Goal: Task Accomplishment & Management: Use online tool/utility

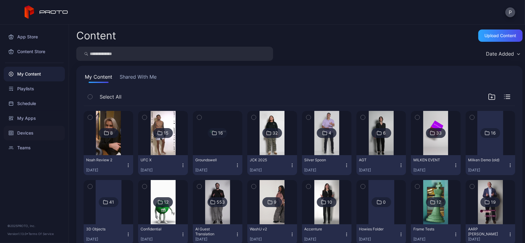
click at [41, 134] on div "Devices" at bounding box center [34, 133] width 61 height 15
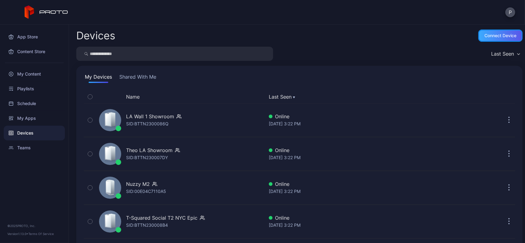
click at [485, 36] on div "Connect device" at bounding box center [501, 35] width 32 height 5
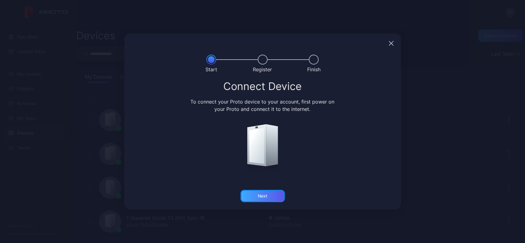
click at [265, 194] on div "Next" at bounding box center [263, 196] width 10 height 5
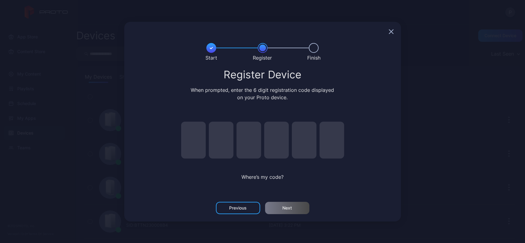
click at [190, 134] on input "pin code 1 of 6" at bounding box center [193, 140] width 25 height 37
type input "*"
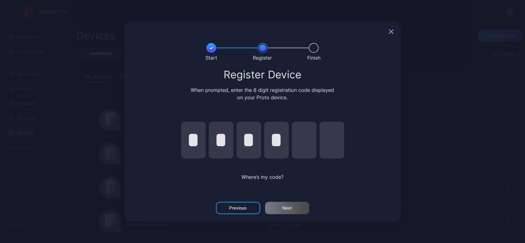
type input "*"
click at [278, 202] on div "Next" at bounding box center [287, 208] width 44 height 12
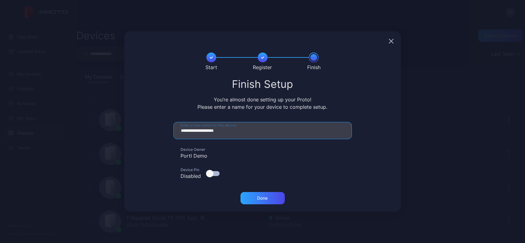
click at [250, 136] on input "**********" at bounding box center [263, 130] width 178 height 17
type input "*"
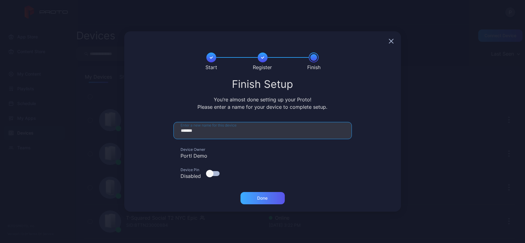
type input "*******"
click at [268, 199] on div "Done" at bounding box center [263, 198] width 10 height 5
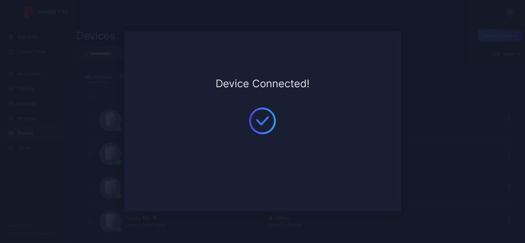
click at [50, 185] on div "Device Connected! Start Register Finish Finish Setup You’re almost done setting…" at bounding box center [262, 121] width 525 height 243
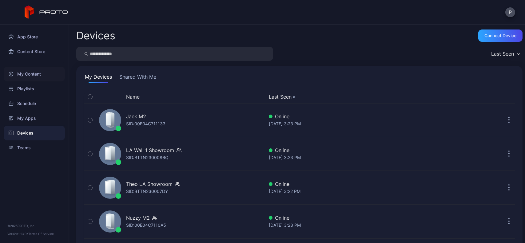
click at [57, 71] on div "My Content" at bounding box center [34, 74] width 61 height 15
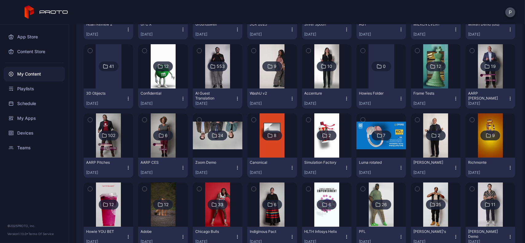
scroll to position [137, 0]
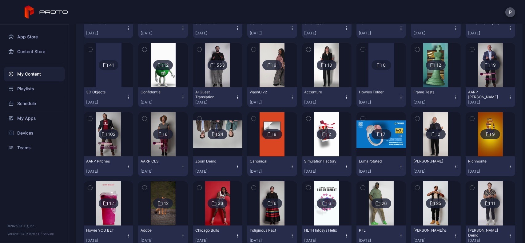
click at [164, 83] on img at bounding box center [163, 65] width 25 height 44
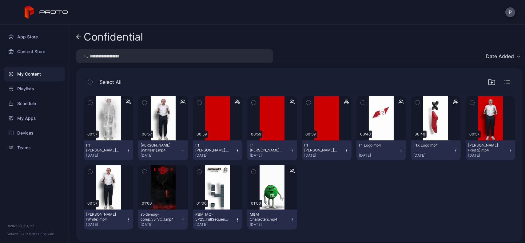
click at [290, 219] on icon "button" at bounding box center [292, 220] width 5 height 5
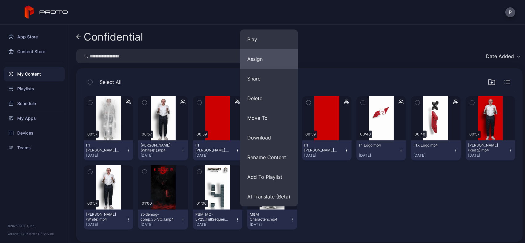
click at [261, 64] on button "Assign" at bounding box center [269, 59] width 58 height 20
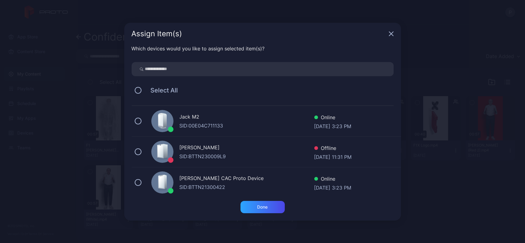
click at [237, 122] on div "SID: 00E04C711133" at bounding box center [247, 125] width 135 height 7
click at [252, 202] on div "Done" at bounding box center [263, 207] width 44 height 12
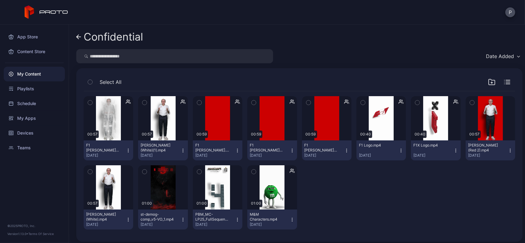
click at [48, 70] on div "My Content" at bounding box center [34, 74] width 61 height 15
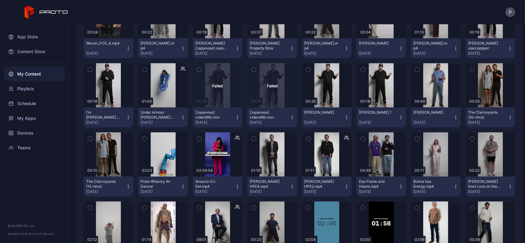
scroll to position [1816, 0]
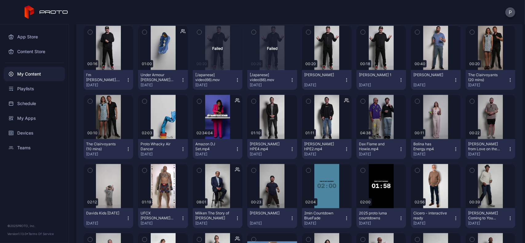
click at [182, 76] on button "Under Armour [PERSON_NAME] Splash Basketball Shoe [DATE]" at bounding box center [163, 80] width 50 height 20
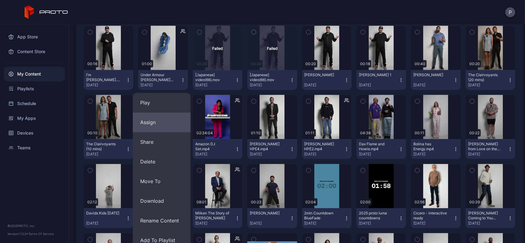
click at [162, 124] on button "Assign" at bounding box center [162, 123] width 58 height 20
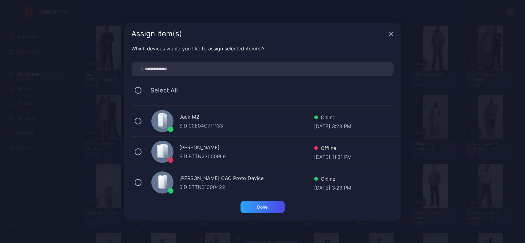
click at [190, 110] on div "Jack M2 SID: 00E04C711133 Online [DATE] 3:23 PM" at bounding box center [267, 121] width 270 height 31
click at [254, 205] on div "Done" at bounding box center [263, 207] width 44 height 12
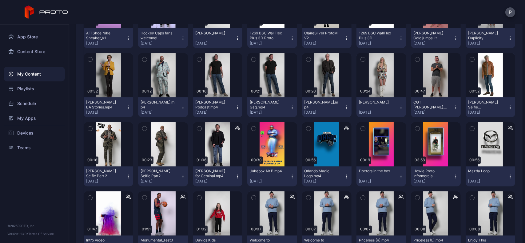
scroll to position [2274, 0]
click at [15, 124] on div "My Apps" at bounding box center [34, 118] width 61 height 15
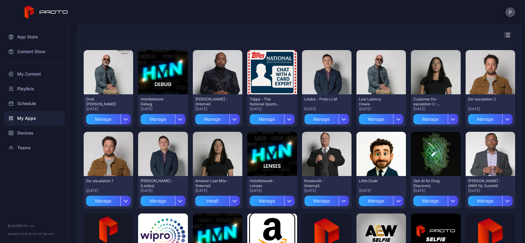
scroll to position [14, 0]
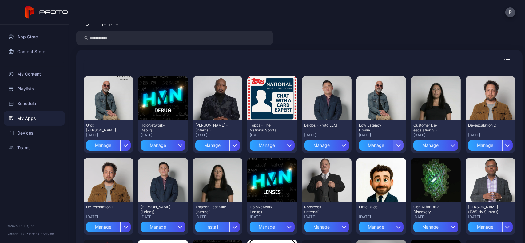
click at [397, 146] on icon "button" at bounding box center [399, 146] width 4 height 2
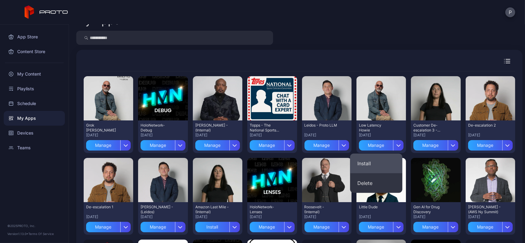
click at [379, 161] on button "Install" at bounding box center [376, 164] width 52 height 20
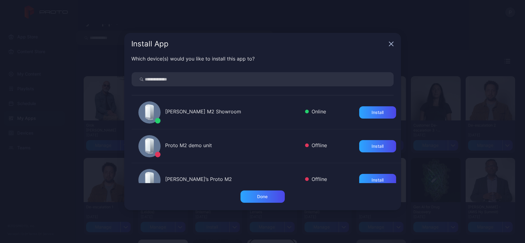
click at [268, 83] on input "search" at bounding box center [263, 79] width 262 height 14
type input "****"
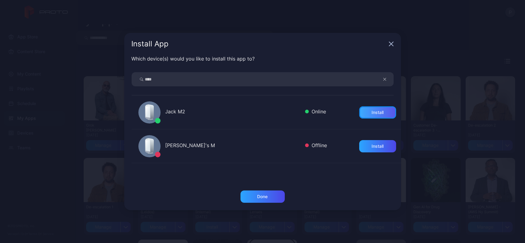
click at [374, 106] on div "Install" at bounding box center [377, 112] width 37 height 12
click at [257, 193] on div "Done" at bounding box center [263, 197] width 44 height 12
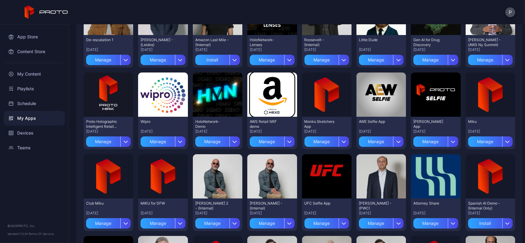
scroll to position [0, 0]
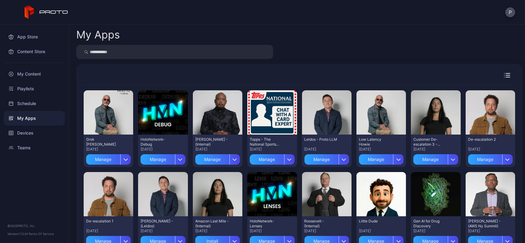
click at [149, 51] on input "search" at bounding box center [174, 52] width 197 height 14
type input "****"
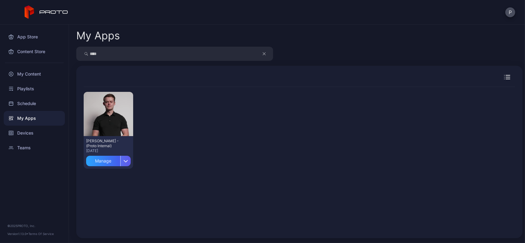
click at [123, 165] on div "button" at bounding box center [125, 161] width 10 height 10
click at [40, 40] on div "App Store" at bounding box center [34, 37] width 61 height 15
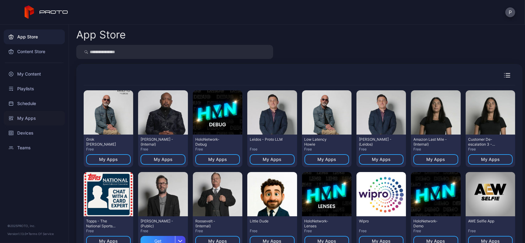
click at [35, 121] on div "My Apps" at bounding box center [34, 118] width 61 height 15
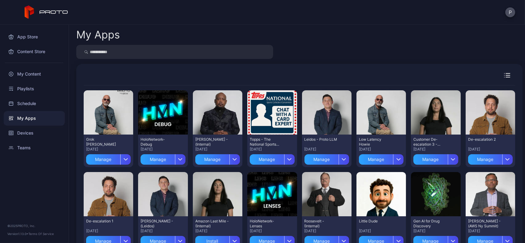
click at [146, 55] on input "search" at bounding box center [174, 52] width 197 height 14
type input "*****"
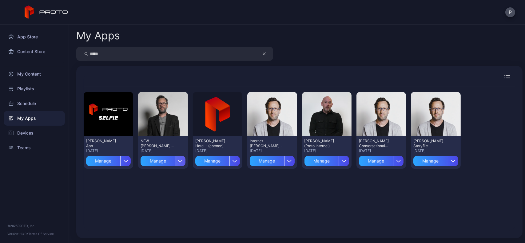
click at [179, 159] on div "button" at bounding box center [180, 161] width 10 height 10
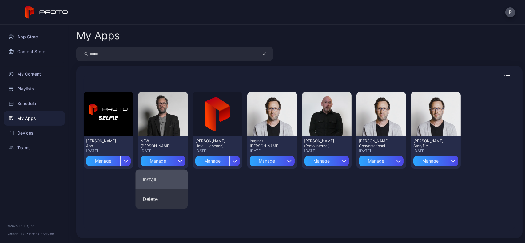
click at [186, 181] on button "Install" at bounding box center [161, 180] width 52 height 20
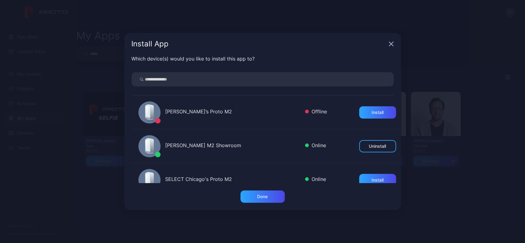
click at [211, 77] on input "search" at bounding box center [263, 79] width 262 height 14
type input "****"
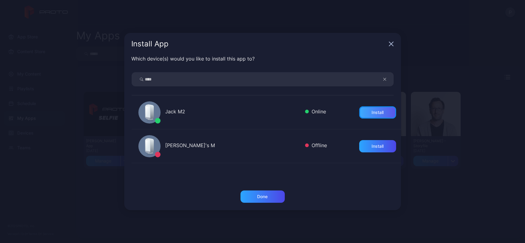
click at [377, 109] on body "P App Store Content Store My Content Playlists Schedule My Apps Devices Teams ©…" at bounding box center [262, 121] width 525 height 243
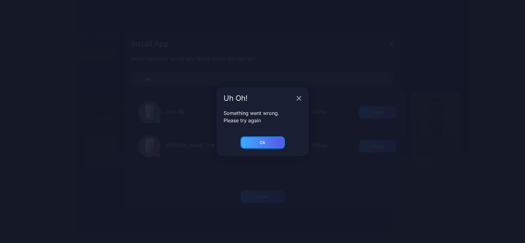
click at [272, 142] on div "Ok" at bounding box center [263, 143] width 44 height 12
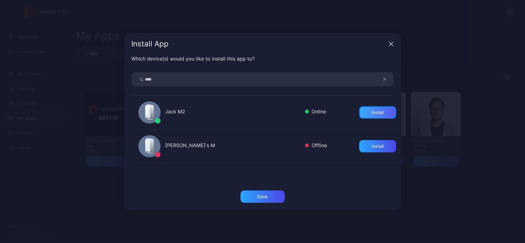
click at [379, 117] on div "Install" at bounding box center [377, 112] width 37 height 12
click at [251, 195] on div "Done" at bounding box center [263, 197] width 44 height 12
